Goal: Information Seeking & Learning: Learn about a topic

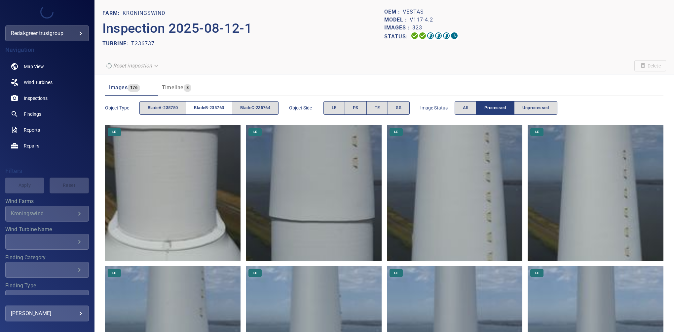
click at [228, 108] on button "bladeB-235763" at bounding box center [209, 108] width 47 height 14
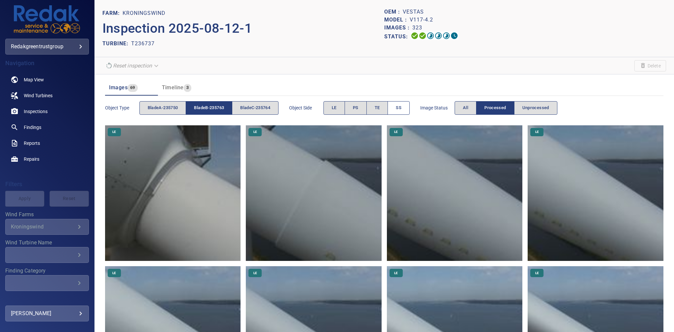
click at [402, 104] on span "SS" at bounding box center [399, 108] width 6 height 8
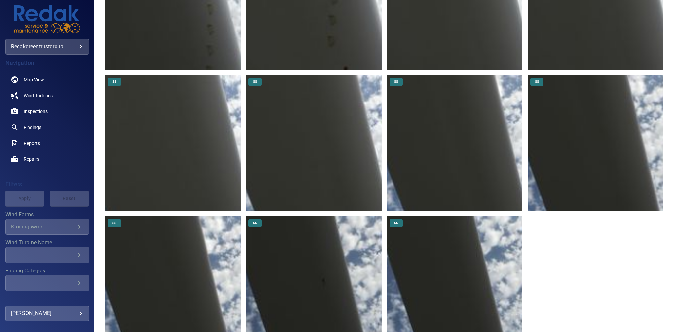
scroll to position [363, 0]
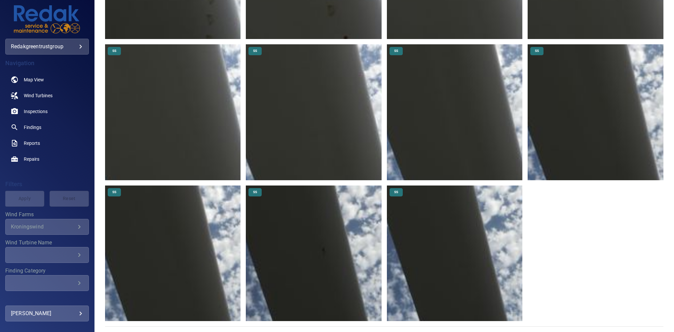
click at [463, 248] on img at bounding box center [455, 253] width 136 height 136
click at [300, 231] on img at bounding box center [314, 253] width 136 height 136
click at [183, 231] on img at bounding box center [173, 253] width 136 height 136
click at [593, 89] on img at bounding box center [596, 112] width 136 height 136
click at [450, 100] on img at bounding box center [455, 112] width 136 height 136
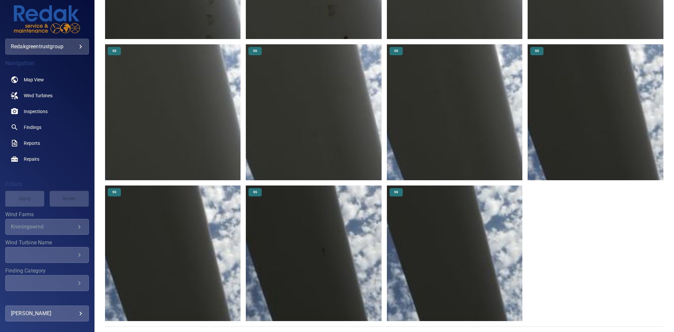
click at [339, 104] on img at bounding box center [314, 112] width 136 height 136
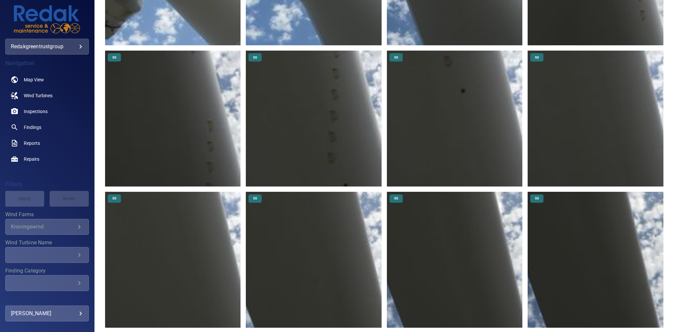
scroll to position [127, 0]
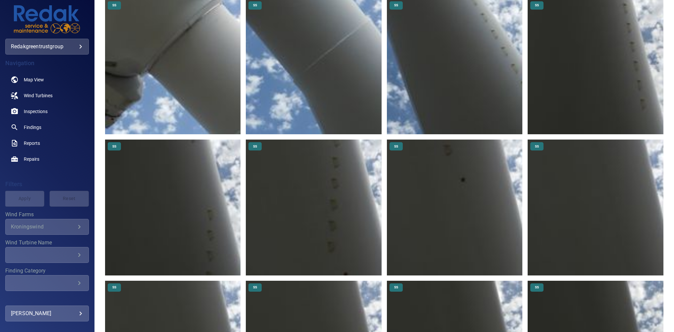
click at [584, 192] on img at bounding box center [596, 208] width 136 height 136
click at [456, 186] on img at bounding box center [455, 208] width 136 height 136
click at [321, 191] on img at bounding box center [314, 208] width 136 height 136
click at [132, 198] on img at bounding box center [173, 208] width 136 height 136
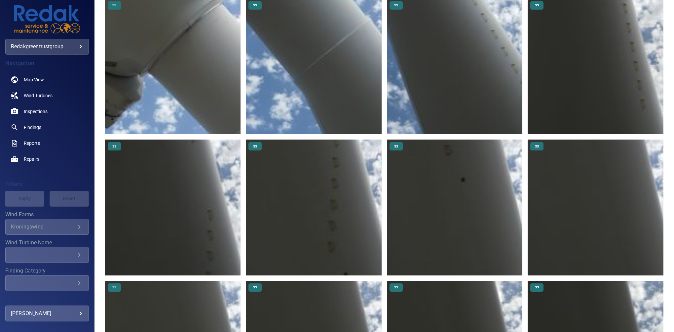
click at [585, 81] on img at bounding box center [596, 67] width 136 height 136
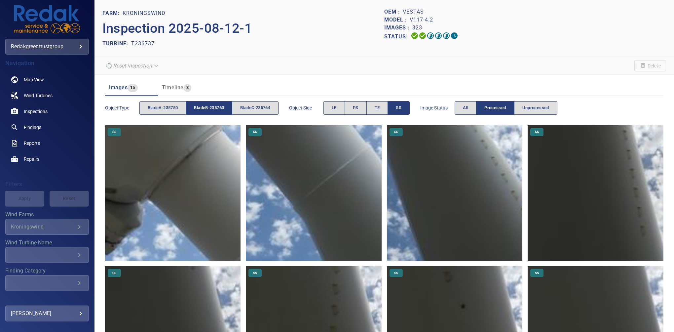
click at [398, 107] on button "SS" at bounding box center [399, 108] width 22 height 14
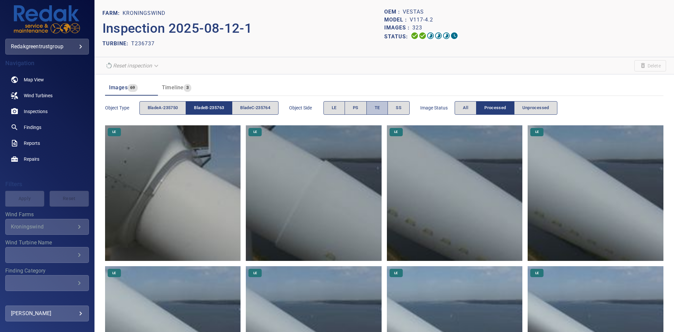
click at [384, 106] on button "TE" at bounding box center [378, 108] width 22 height 14
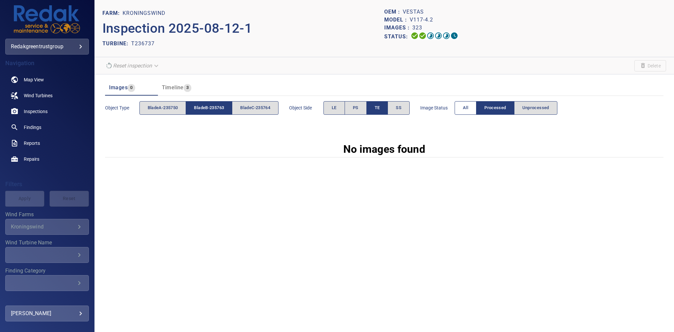
click at [467, 109] on span "All" at bounding box center [465, 108] width 5 height 8
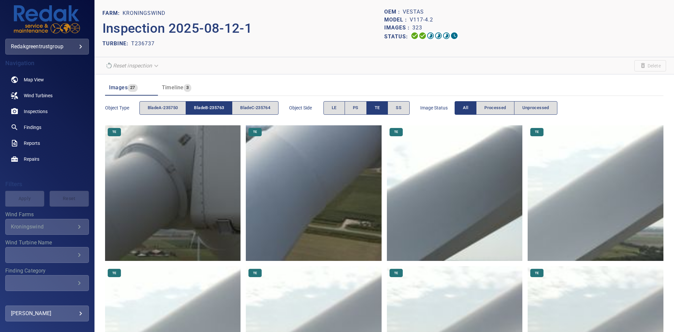
click at [214, 106] on span "bladeB-235763" at bounding box center [209, 108] width 30 height 8
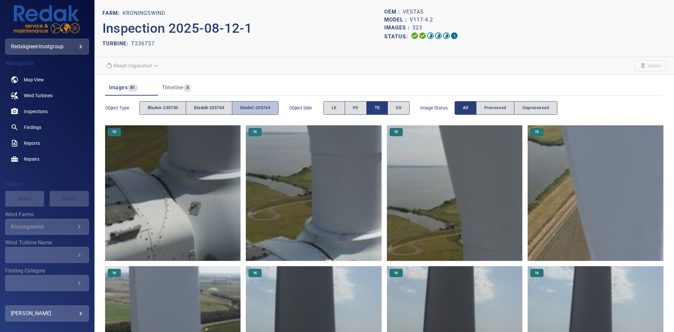
click at [251, 106] on span "bladeC-235764" at bounding box center [255, 108] width 30 height 8
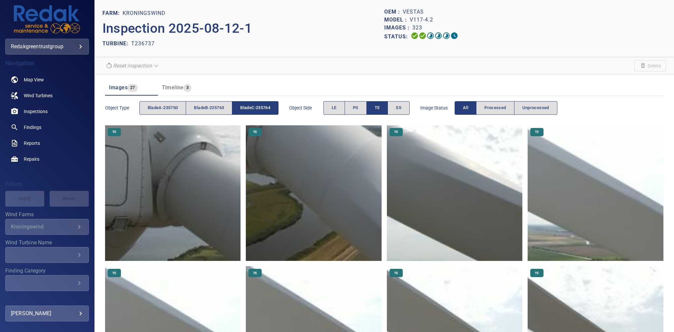
click at [380, 106] on span "TE" at bounding box center [377, 108] width 5 height 8
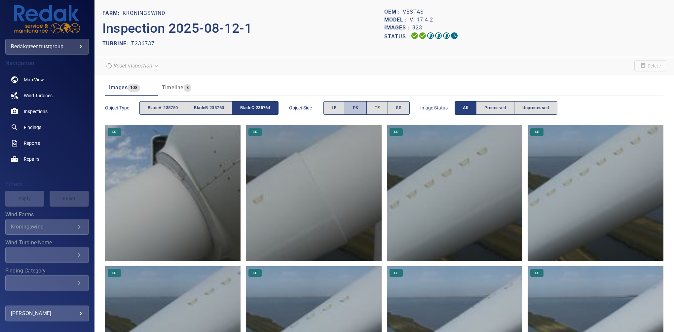
click at [363, 108] on button "PS" at bounding box center [356, 108] width 22 height 14
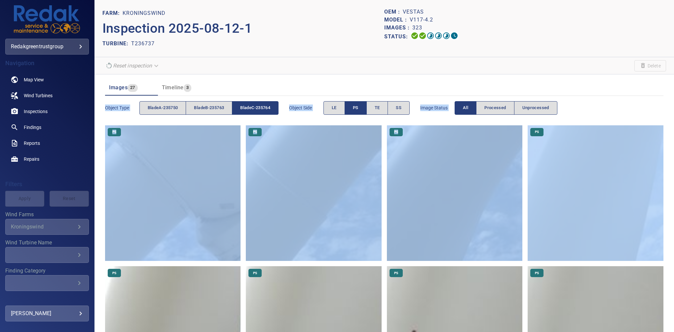
drag, startPoint x: 666, startPoint y: 89, endPoint x: 669, endPoint y: 143, distance: 54.6
click at [669, 143] on div "FARM: Kroningswind Inspection 2025-08-12-1 TURBINE: T236737 OEM : Vestas Model …" at bounding box center [385, 166] width 580 height 332
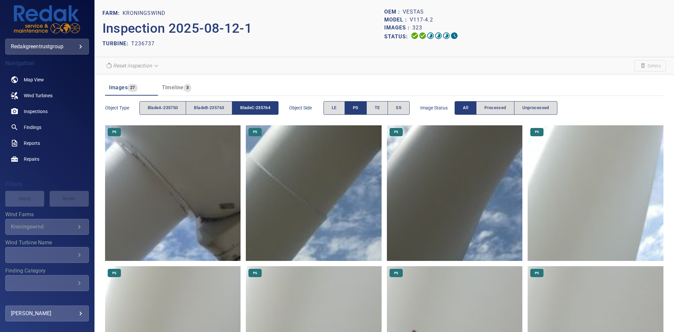
click at [594, 14] on div "OEM : Vestas" at bounding box center [525, 12] width 282 height 8
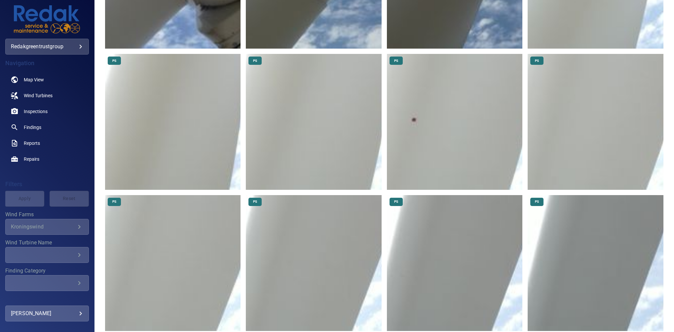
scroll to position [216, 0]
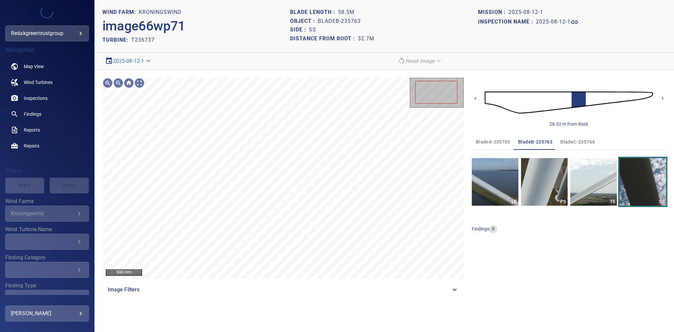
click at [449, 285] on div "Image Filters" at bounding box center [283, 290] width 362 height 16
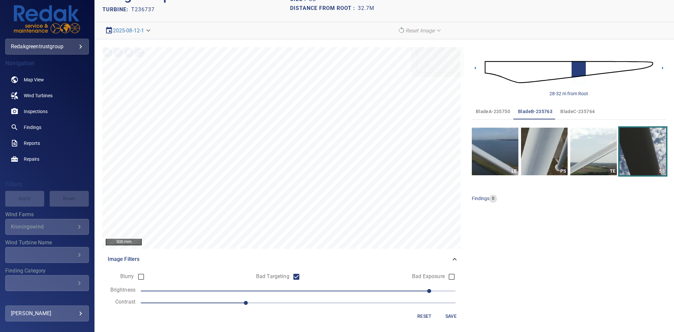
scroll to position [31, 0]
click at [451, 318] on span "Save" at bounding box center [451, 316] width 16 height 8
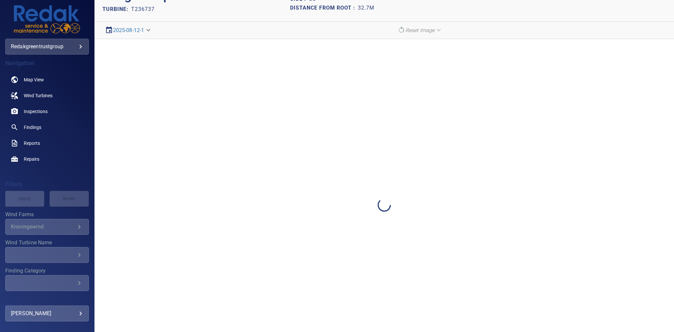
scroll to position [0, 0]
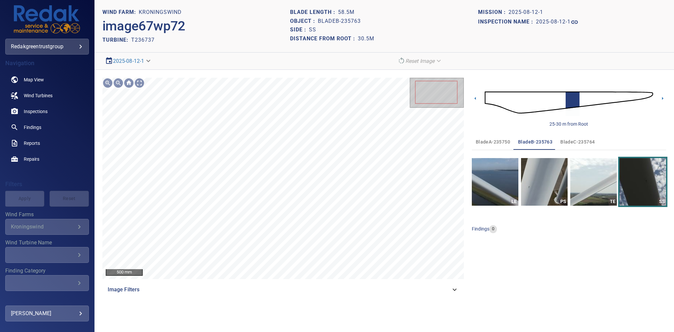
click at [448, 288] on span "Image Filters" at bounding box center [279, 290] width 343 height 8
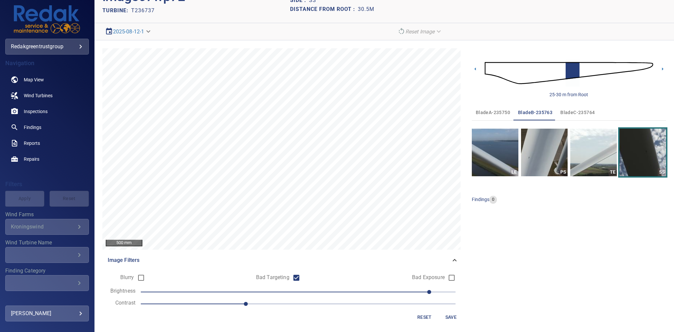
scroll to position [31, 0]
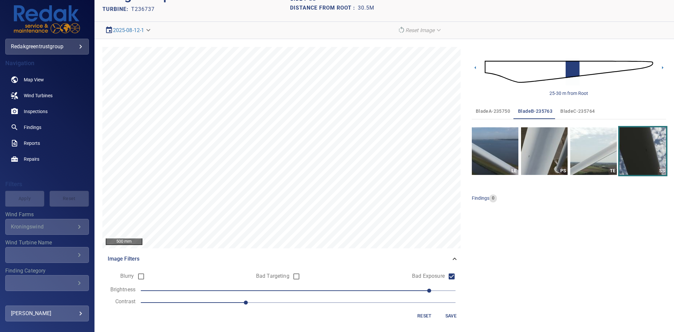
click at [445, 313] on span "Save" at bounding box center [451, 316] width 16 height 8
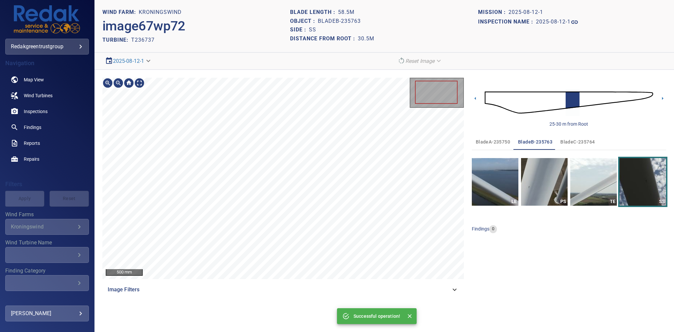
scroll to position [0, 0]
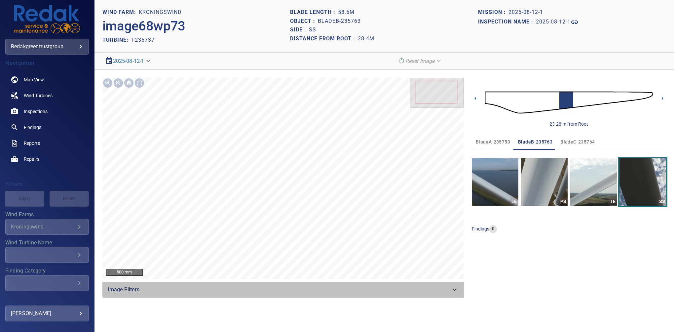
click at [447, 291] on span "Image Filters" at bounding box center [279, 290] width 343 height 8
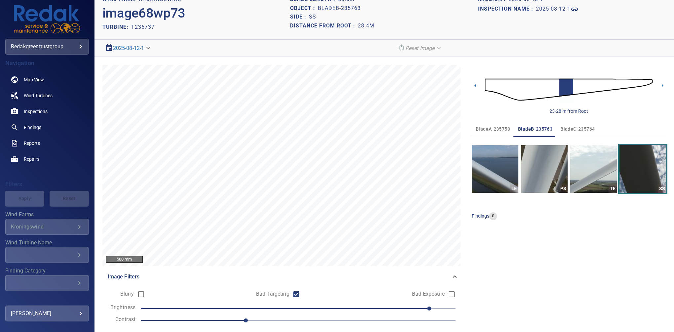
scroll to position [31, 0]
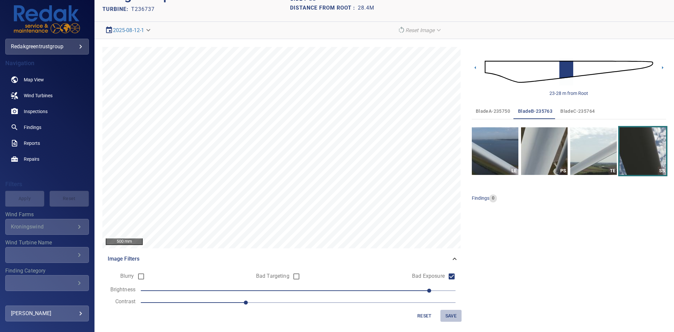
click at [447, 312] on span "Save" at bounding box center [451, 316] width 16 height 8
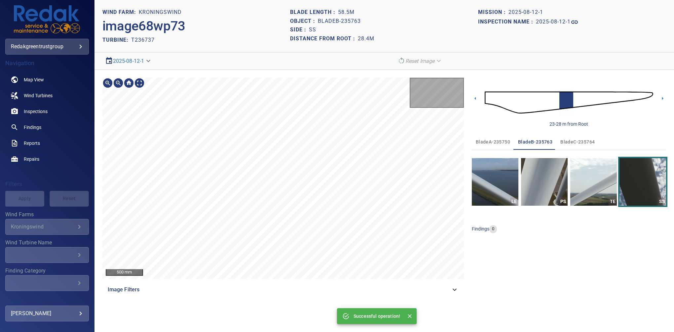
scroll to position [0, 0]
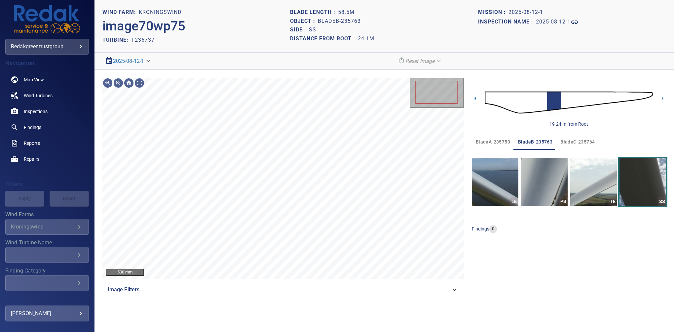
click at [450, 287] on span "Image Filters" at bounding box center [279, 290] width 343 height 8
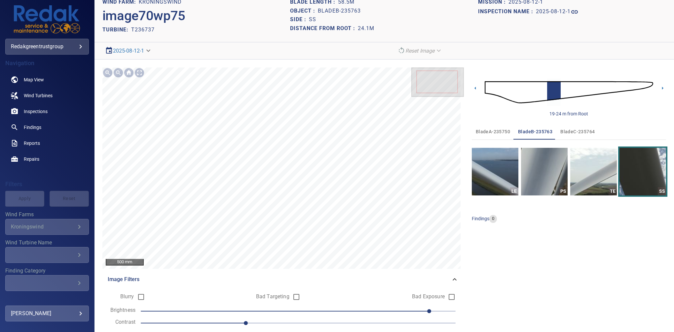
scroll to position [31, 0]
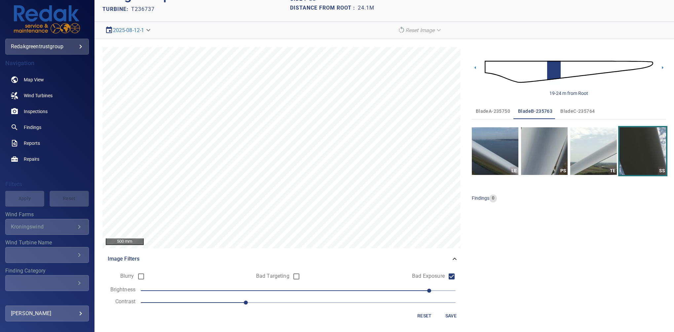
click at [444, 316] on span "Save" at bounding box center [451, 316] width 16 height 8
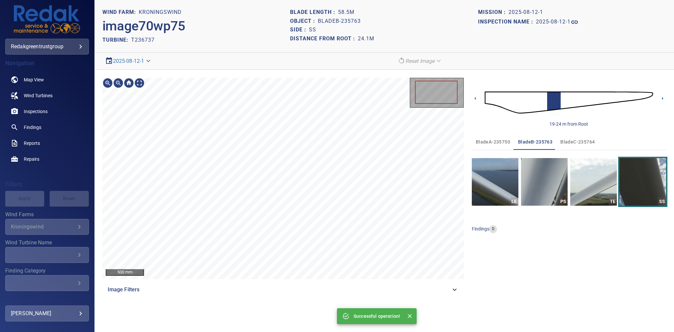
scroll to position [0, 0]
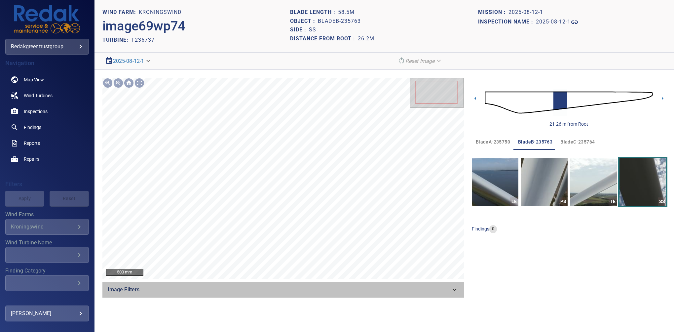
click at [456, 287] on icon at bounding box center [455, 290] width 8 height 8
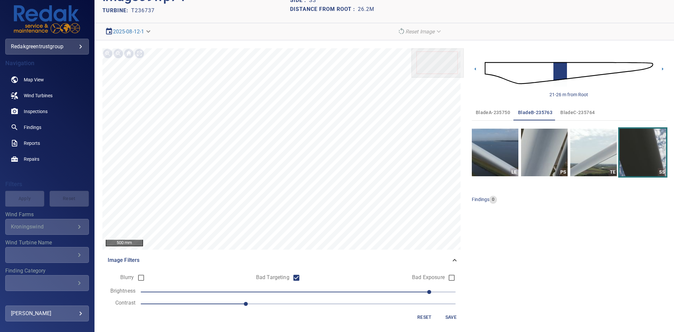
scroll to position [31, 0]
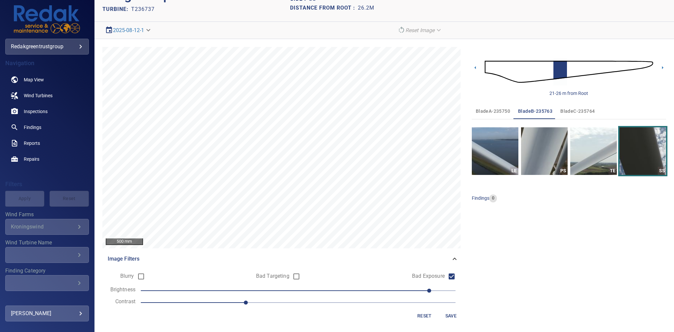
click at [448, 315] on span "Save" at bounding box center [451, 316] width 16 height 8
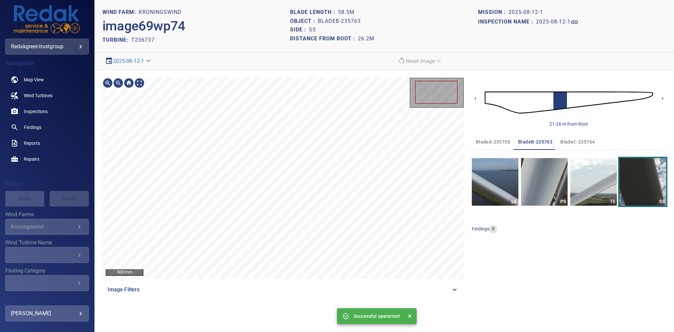
scroll to position [0, 0]
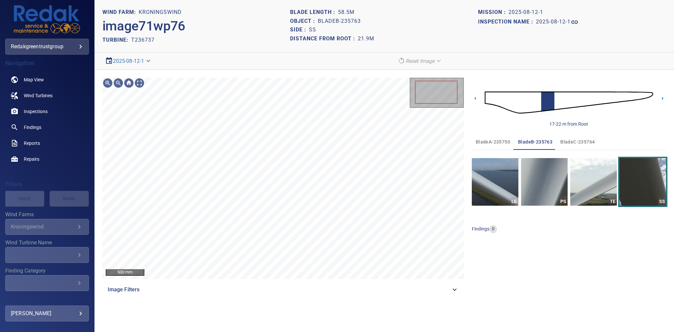
click at [451, 286] on icon at bounding box center [455, 290] width 8 height 8
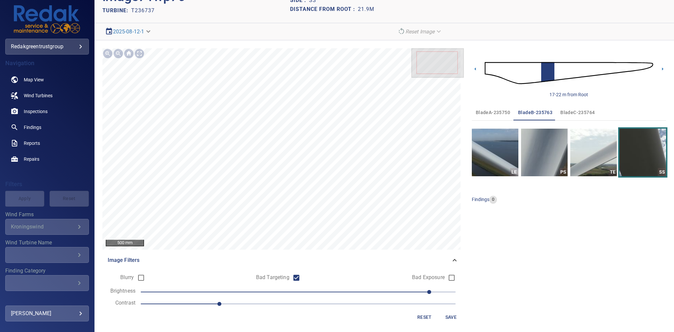
scroll to position [31, 0]
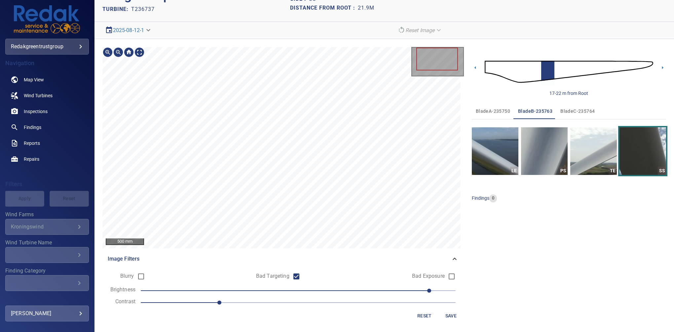
click at [332, 273] on div "500 mm Image Filters Blurry Bad Targeting Bad Exposure Brightness 100 Contrast …" at bounding box center [283, 186] width 362 height 278
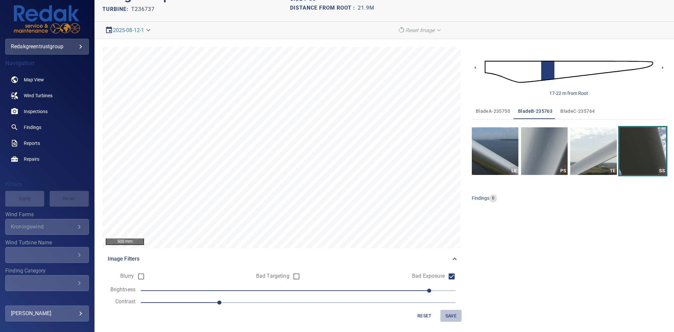
click at [446, 314] on span "Save" at bounding box center [451, 316] width 16 height 8
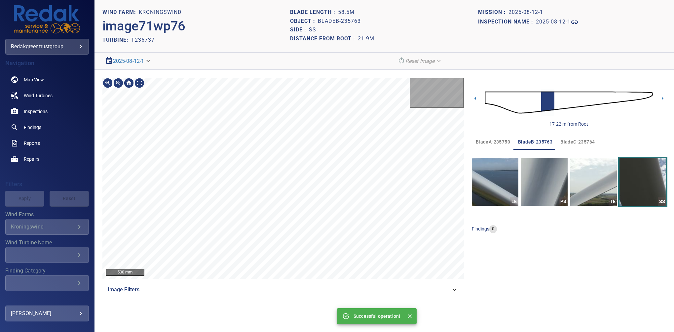
scroll to position [0, 0]
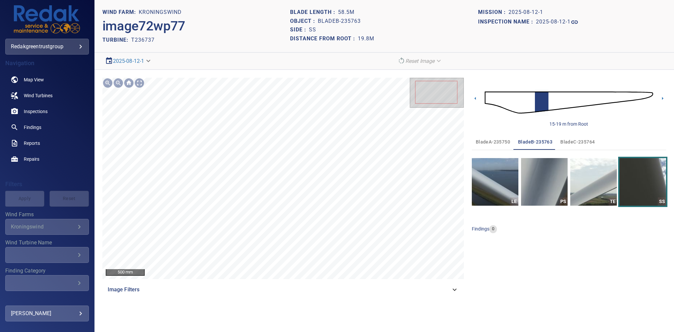
click at [467, 289] on div "500 mm Image Filters 15-19 m from Root bladeA-235750 bladeB-235763 bladeC-23576…" at bounding box center [385, 188] width 580 height 236
click at [456, 293] on icon at bounding box center [455, 290] width 8 height 8
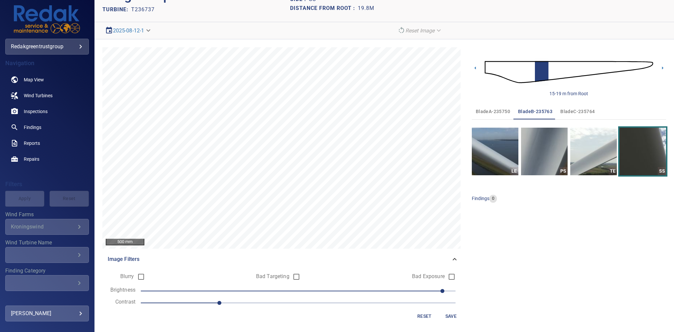
scroll to position [31, 0]
click at [445, 310] on button "Save" at bounding box center [451, 316] width 21 height 12
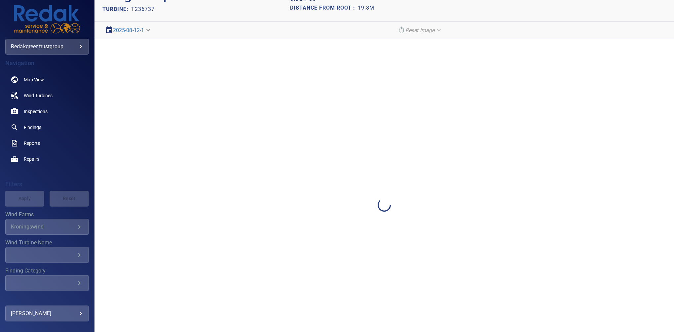
scroll to position [0, 0]
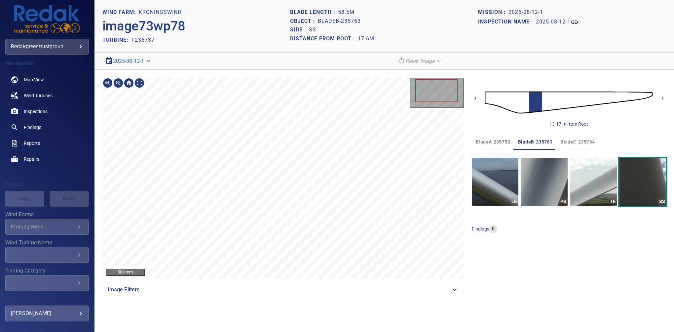
click at [332, 308] on section "**********" at bounding box center [385, 166] width 580 height 332
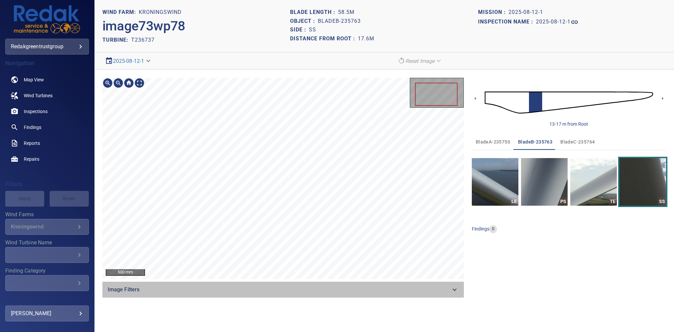
click at [451, 287] on icon at bounding box center [455, 290] width 8 height 8
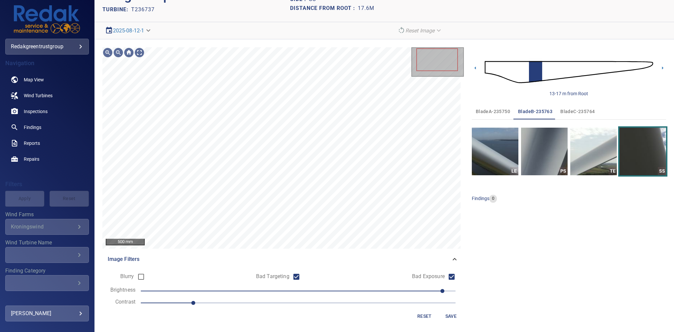
scroll to position [31, 0]
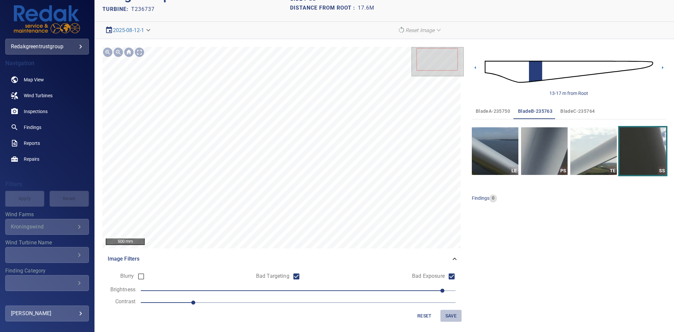
click at [447, 314] on span "Save" at bounding box center [451, 316] width 16 height 8
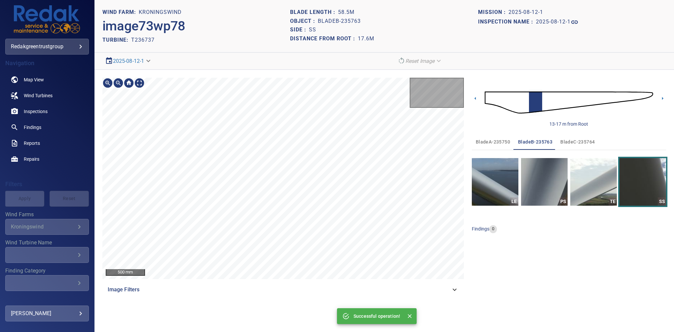
scroll to position [0, 0]
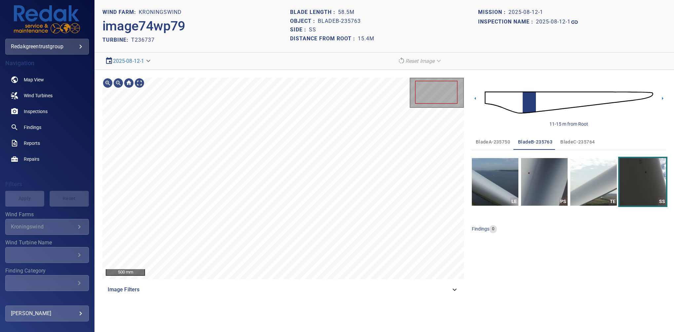
click at [446, 293] on span "Image Filters" at bounding box center [279, 290] width 343 height 8
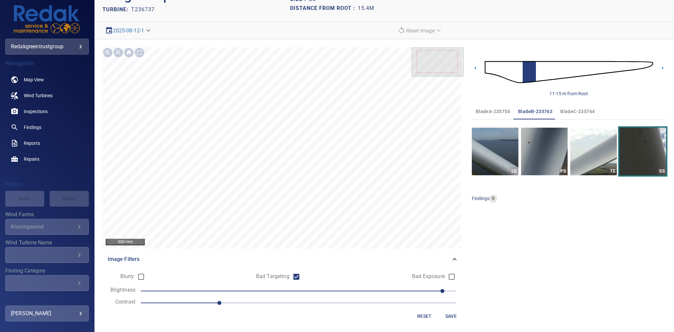
scroll to position [31, 0]
click at [448, 318] on span "Save" at bounding box center [451, 316] width 16 height 8
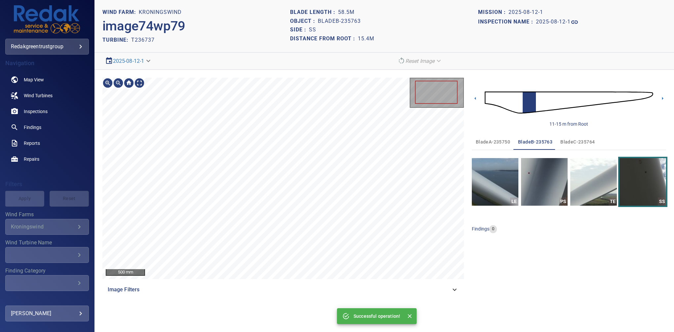
scroll to position [0, 0]
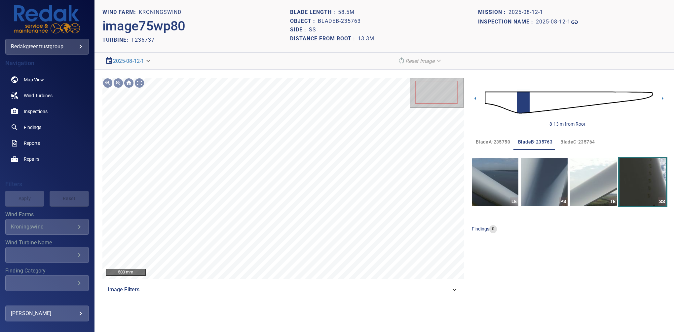
click at [458, 293] on icon at bounding box center [455, 290] width 8 height 8
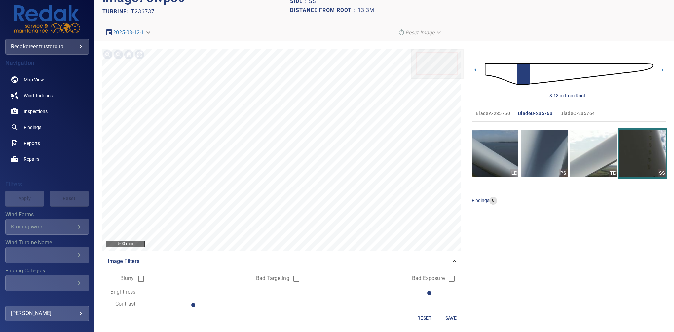
scroll to position [31, 0]
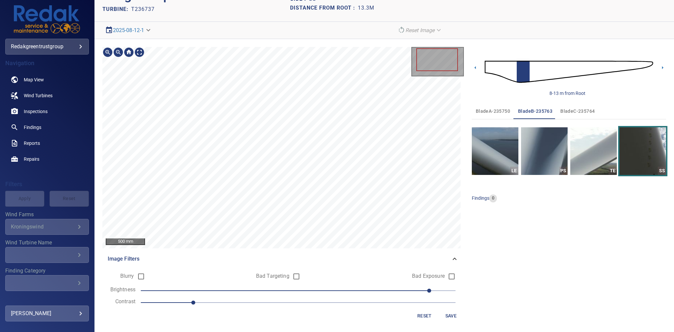
click at [344, 300] on div "500 mm Image Filters Blurry Bad Targeting Bad Exposure Brightness 100 Contrast …" at bounding box center [283, 186] width 362 height 278
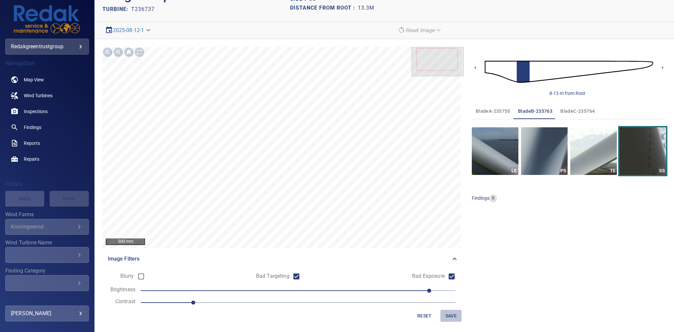
click at [448, 314] on span "Save" at bounding box center [451, 316] width 16 height 8
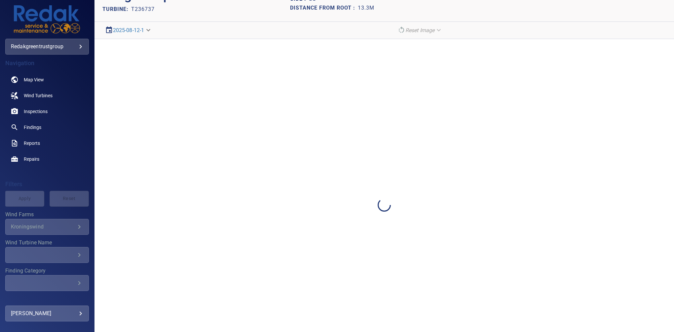
scroll to position [0, 0]
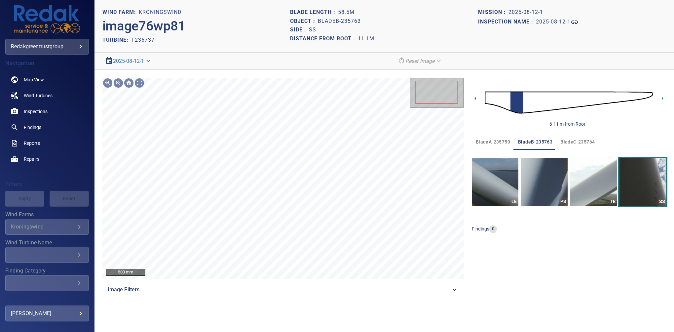
click at [450, 286] on span "Image Filters" at bounding box center [279, 290] width 343 height 8
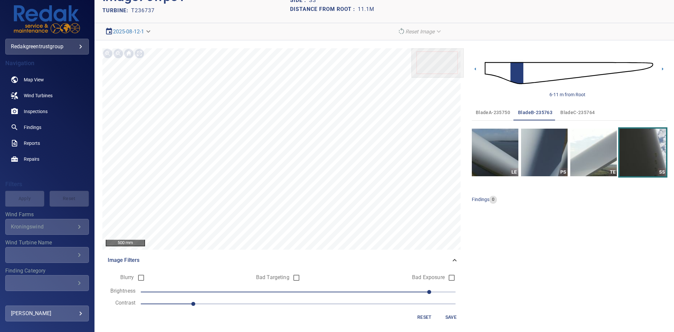
scroll to position [31, 0]
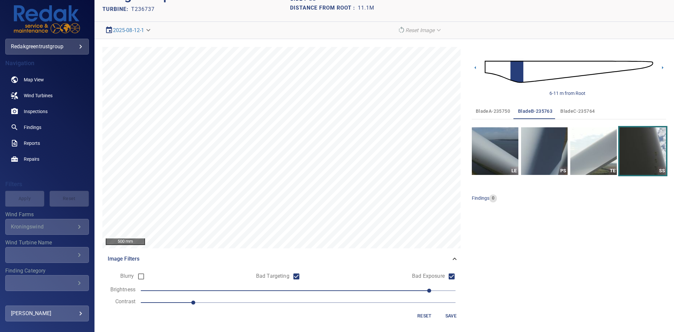
click at [447, 314] on span "Save" at bounding box center [451, 316] width 16 height 8
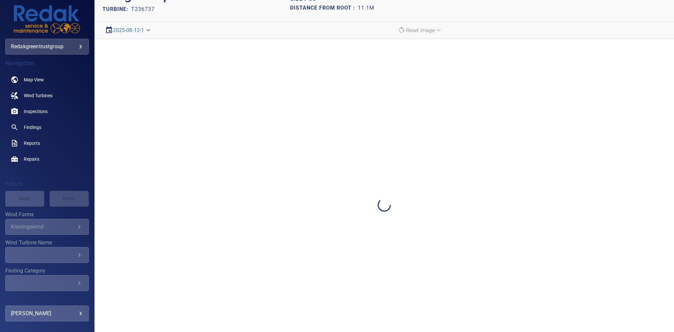
scroll to position [0, 0]
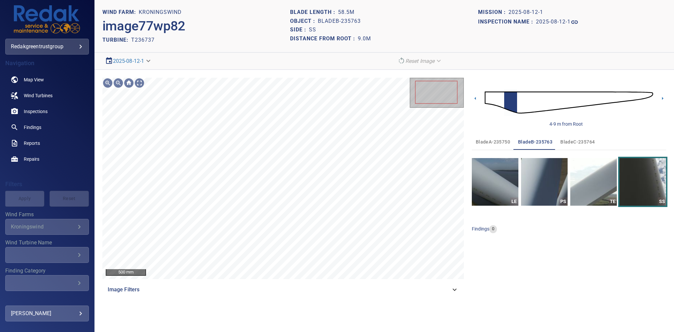
click at [466, 290] on div "500 mm Image Filters 4-9 m from Root bladeA-235750 bladeB-235763 bladeC-235764 …" at bounding box center [385, 188] width 580 height 236
click at [450, 291] on span "Image Filters" at bounding box center [279, 290] width 343 height 8
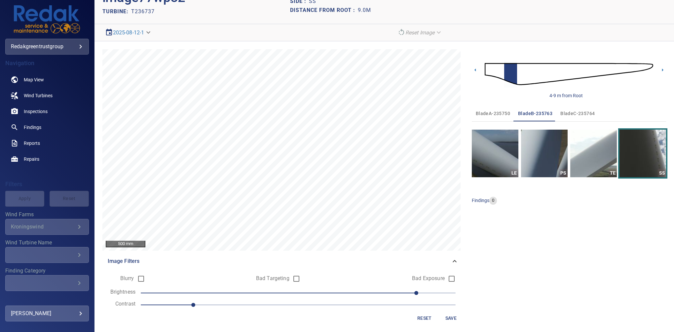
scroll to position [31, 0]
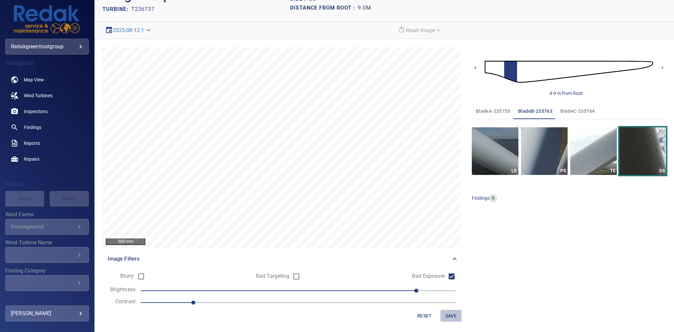
click at [446, 316] on span "Save" at bounding box center [451, 316] width 16 height 8
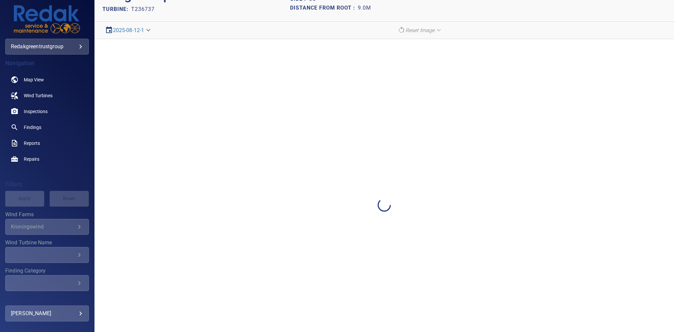
scroll to position [0, 0]
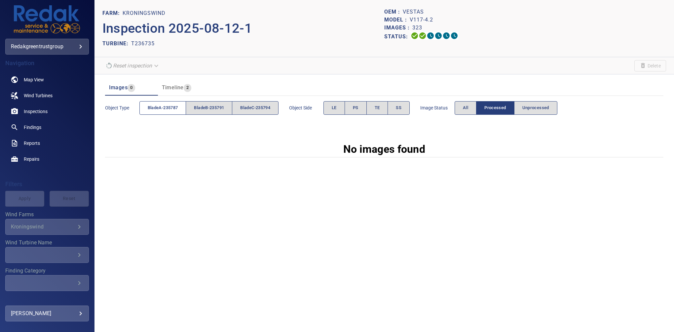
click at [177, 104] on span "bladeA-235787" at bounding box center [163, 108] width 30 height 8
click at [355, 110] on button "PS" at bounding box center [356, 108] width 22 height 14
click at [462, 108] on button "All" at bounding box center [466, 108] width 22 height 14
